Goal: Contribute content: Add original content to the website for others to see

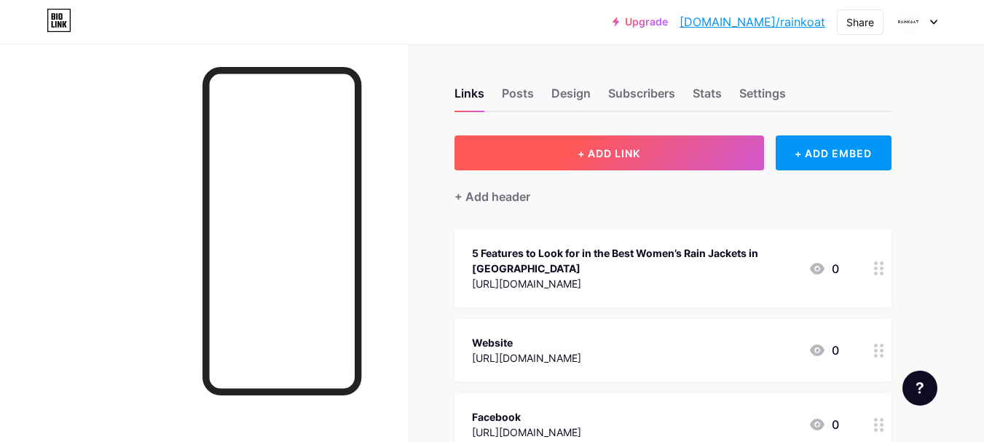
click at [588, 158] on span "+ ADD LINK" at bounding box center [608, 153] width 63 height 12
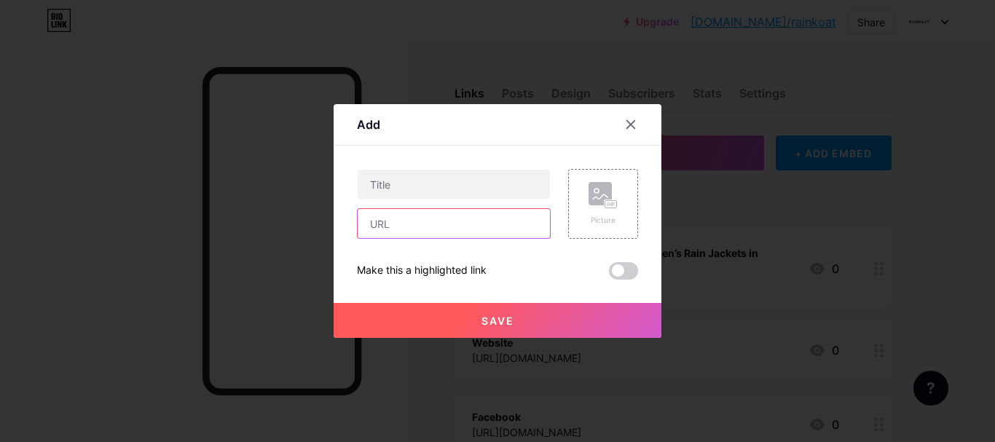
click at [392, 221] on input "text" at bounding box center [454, 223] width 192 height 29
paste input "[URL][DOMAIN_NAME]"
type input "[URL][DOMAIN_NAME]"
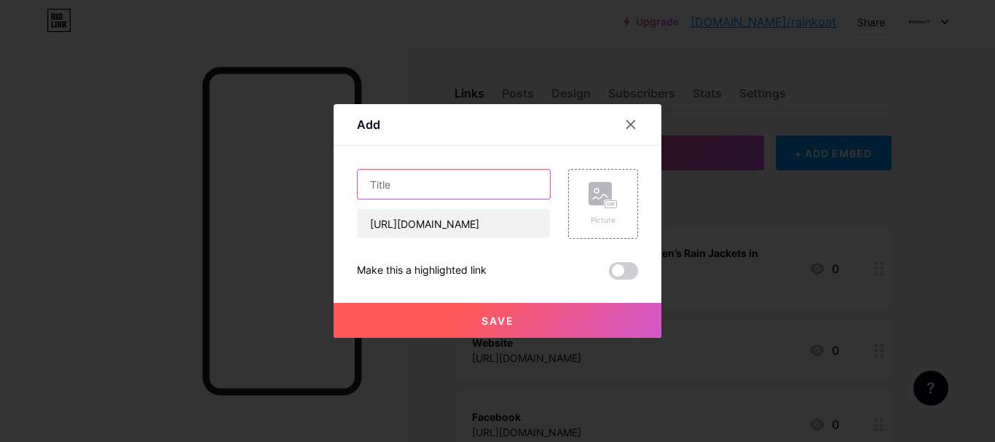
click at [374, 182] on input "text" at bounding box center [454, 184] width 192 height 29
click at [381, 171] on input "text" at bounding box center [454, 184] width 192 height 29
paste input "How Children’s Waterproof Overalls Keep Kids Dry and Happy in Every Adventure"
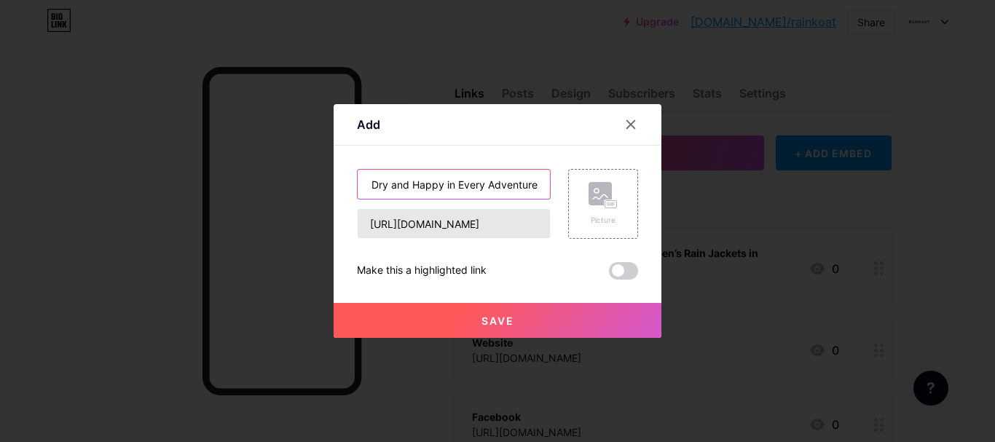
type input "How Children’s Waterproof Overalls Keep Kids Dry and Happy in Every Adventure"
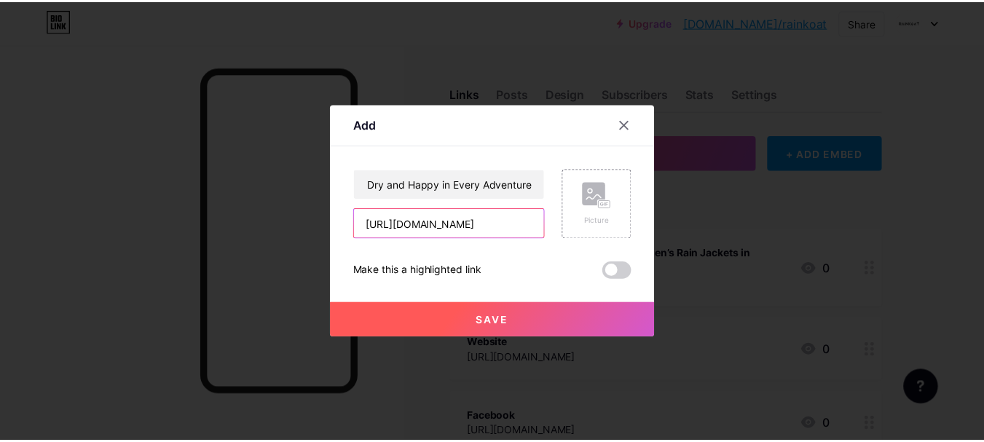
scroll to position [0, 0]
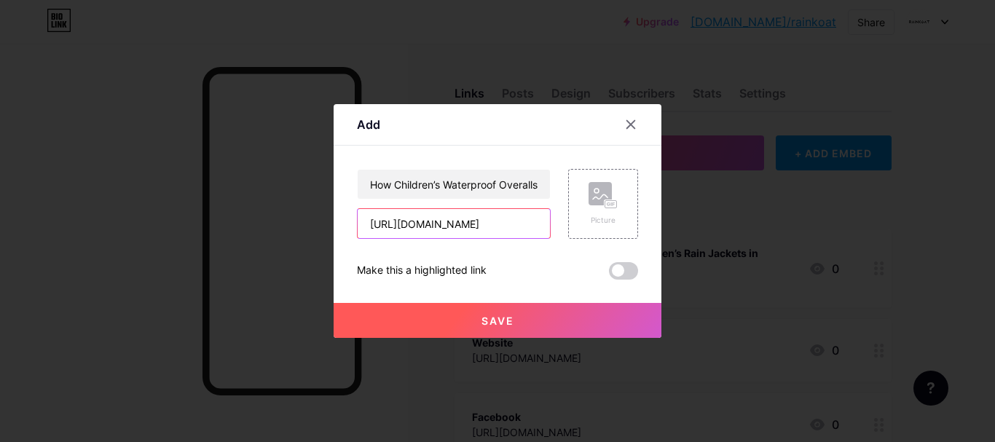
click at [524, 221] on input "[URL][DOMAIN_NAME]" at bounding box center [454, 223] width 192 height 29
click at [502, 321] on span "Save" at bounding box center [497, 321] width 33 height 12
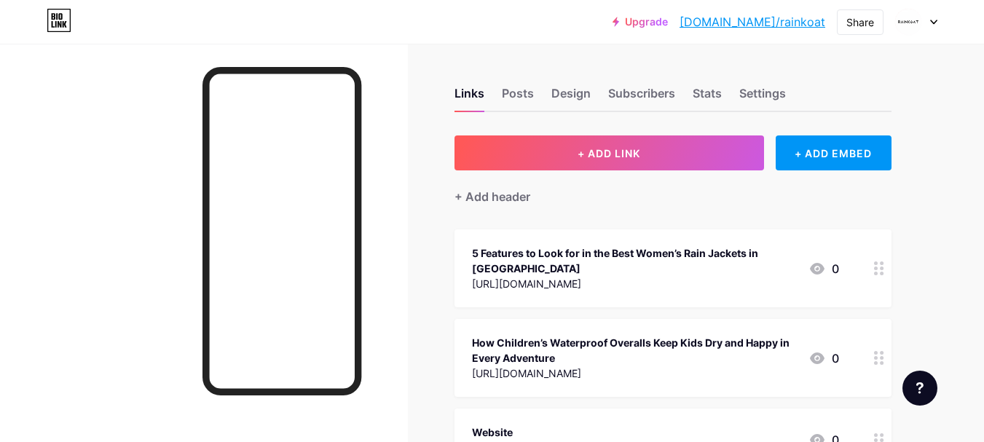
click at [779, 23] on link "[DOMAIN_NAME]/rainkoat" at bounding box center [752, 21] width 146 height 17
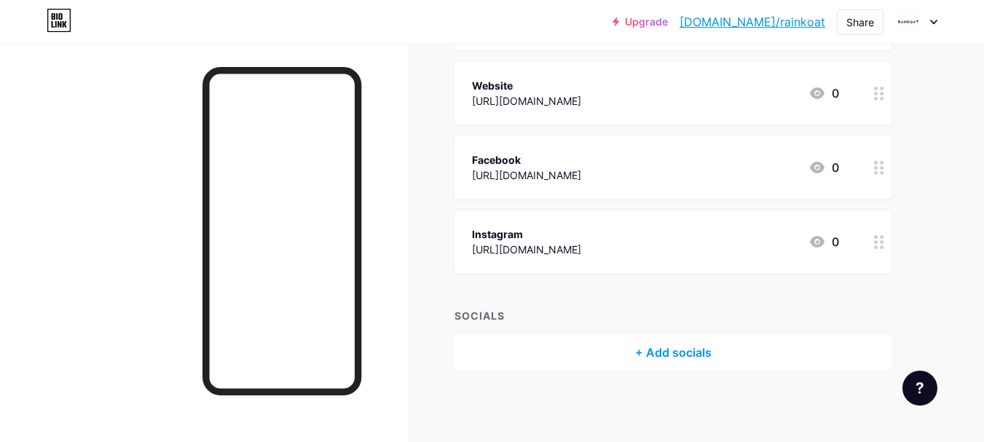
scroll to position [55, 0]
